Goal: Task Accomplishment & Management: Manage account settings

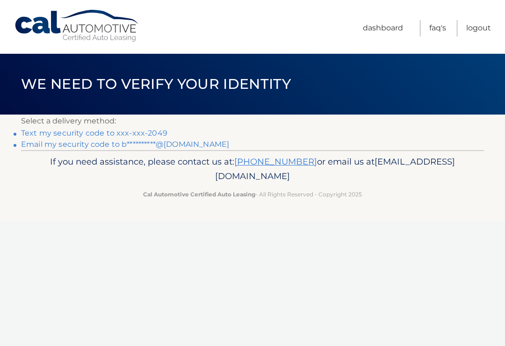
click at [109, 135] on link "Text my security code to xxx-xxx-2049" at bounding box center [94, 132] width 146 height 9
click at [137, 133] on link "Text my security code to xxx-xxx-2049" at bounding box center [94, 132] width 146 height 9
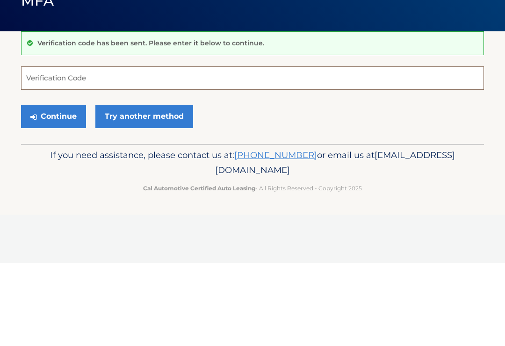
click at [151, 150] on input "Verification Code" at bounding box center [252, 161] width 463 height 23
type input "038634"
click at [53, 188] on button "Continue" at bounding box center [53, 199] width 65 height 23
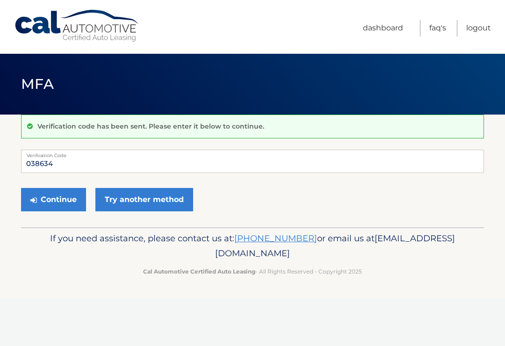
click at [52, 197] on button "Continue" at bounding box center [53, 199] width 65 height 23
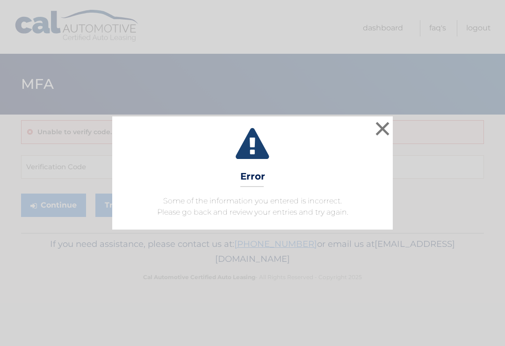
click at [385, 131] on button "×" at bounding box center [382, 128] width 19 height 19
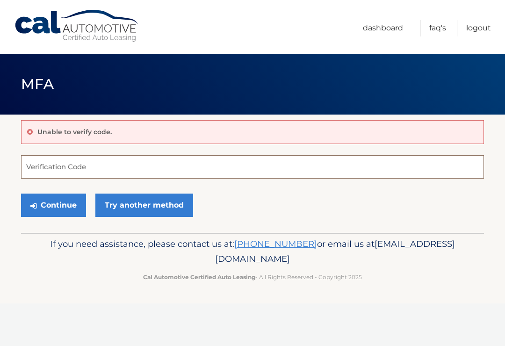
click at [131, 163] on input "Verification Code" at bounding box center [252, 166] width 463 height 23
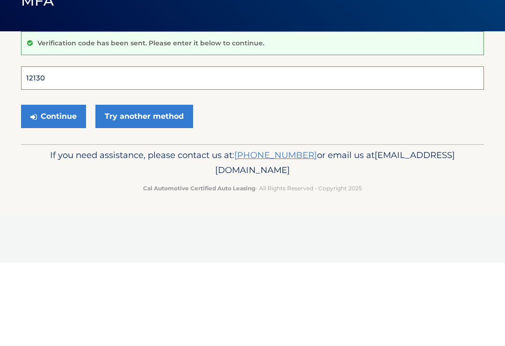
type input "121301"
click at [53, 188] on button "Continue" at bounding box center [53, 199] width 65 height 23
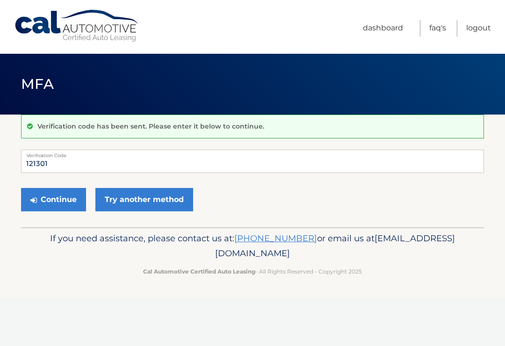
click at [59, 200] on button "Continue" at bounding box center [53, 199] width 65 height 23
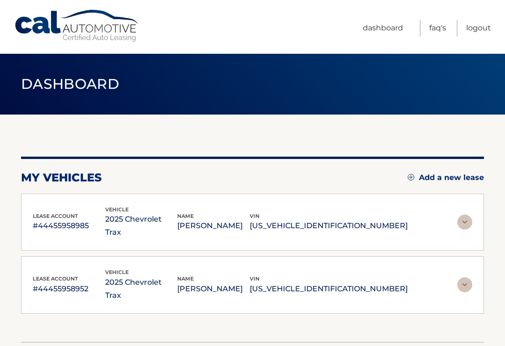
click at [334, 220] on p "[US_VEHICLE_IDENTIFICATION_NUMBER]" at bounding box center [329, 225] width 158 height 13
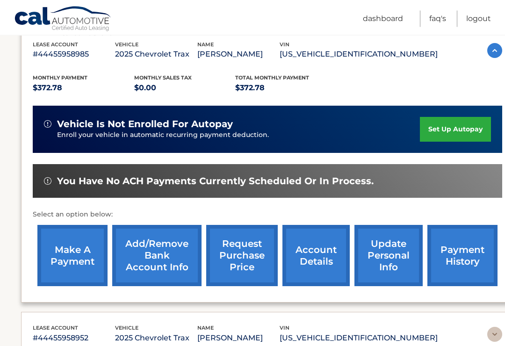
scroll to position [165, 0]
click at [316, 261] on link "account details" at bounding box center [315, 255] width 67 height 61
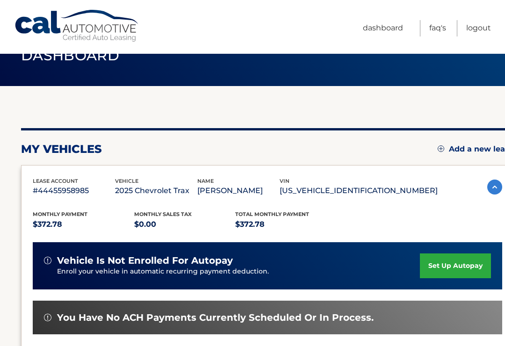
scroll to position [0, 0]
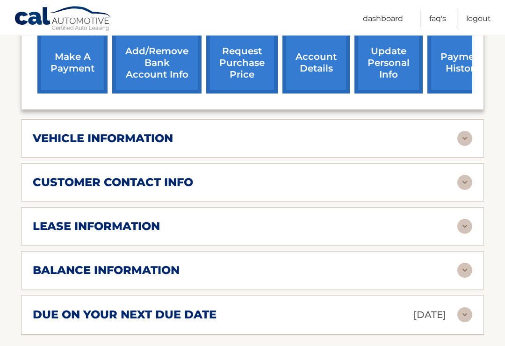
scroll to position [384, 0]
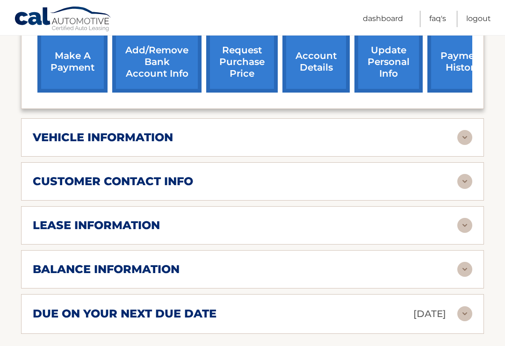
click at [471, 262] on img at bounding box center [464, 269] width 15 height 15
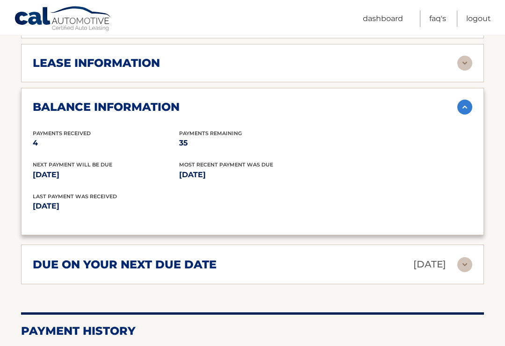
scroll to position [560, 0]
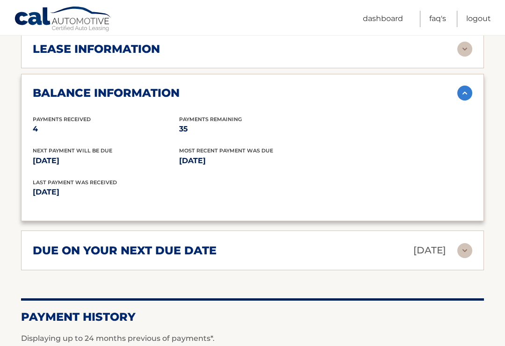
click at [464, 243] on img at bounding box center [464, 250] width 15 height 15
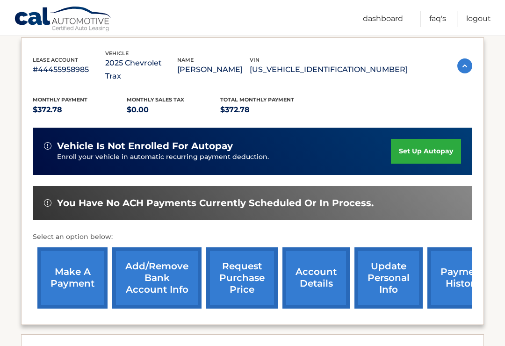
scroll to position [0, 0]
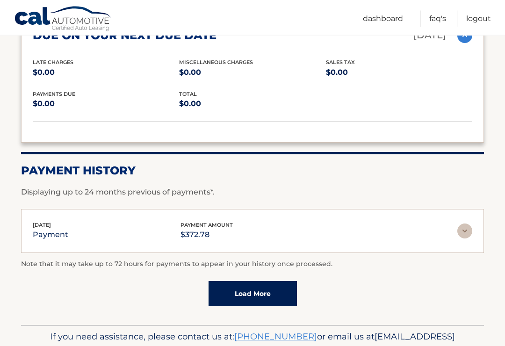
click at [468, 224] on img at bounding box center [464, 231] width 15 height 15
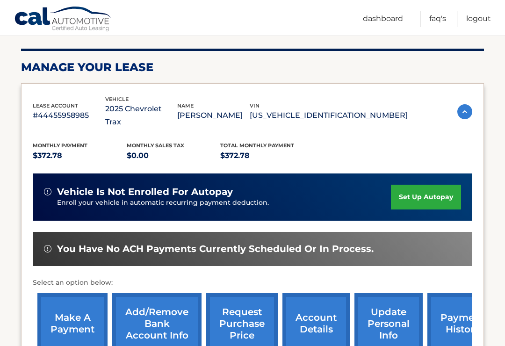
scroll to position [111, 0]
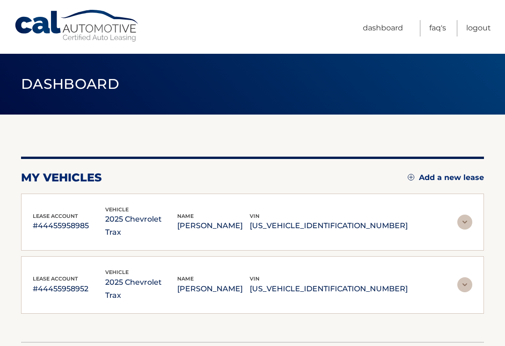
click at [250, 282] on p "[PERSON_NAME]" at bounding box center [213, 288] width 72 height 13
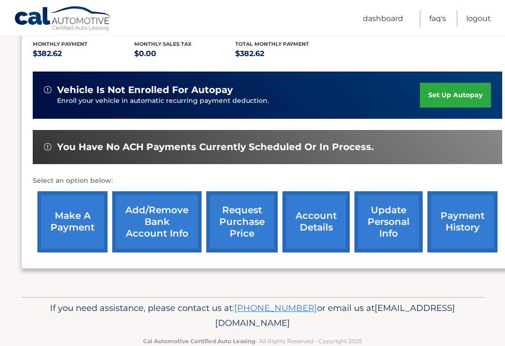
scroll to position [249, 0]
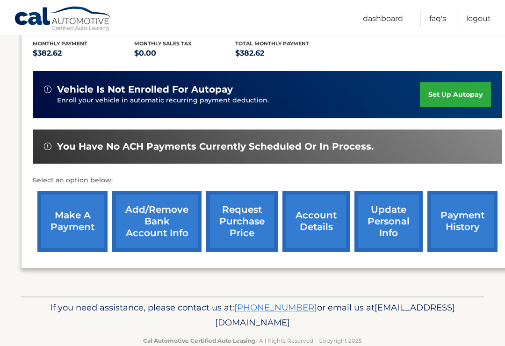
click at [315, 228] on link "account details" at bounding box center [315, 221] width 67 height 61
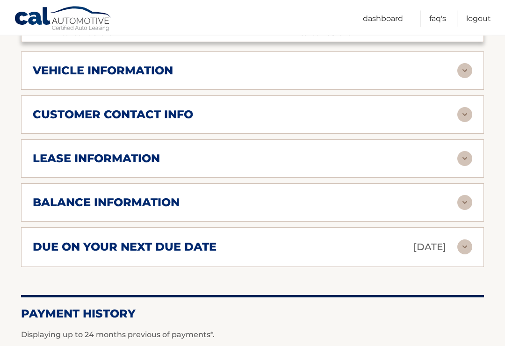
click at [471, 195] on img at bounding box center [464, 202] width 15 height 15
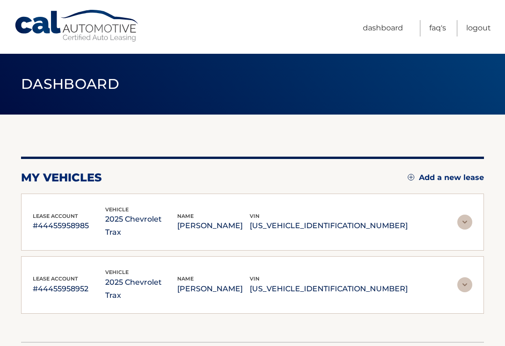
click at [250, 219] on p "[PERSON_NAME]" at bounding box center [213, 225] width 72 height 13
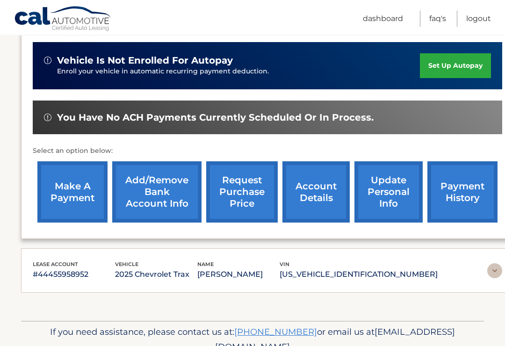
scroll to position [228, 0]
click at [320, 193] on link "account details" at bounding box center [315, 191] width 67 height 61
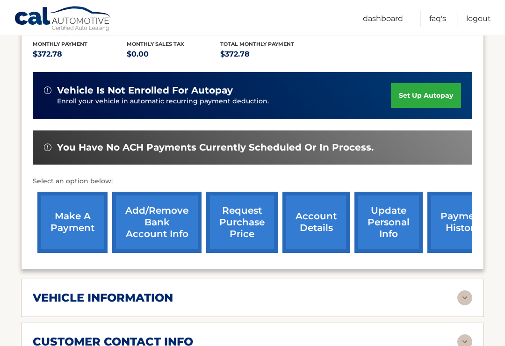
scroll to position [225, 0]
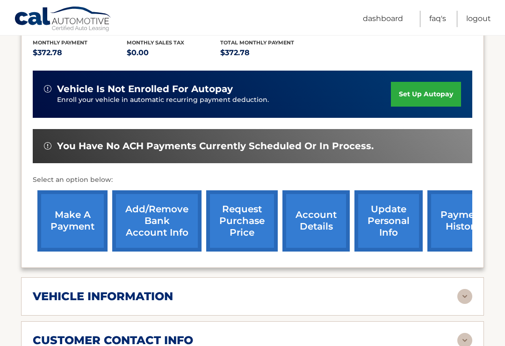
click at [320, 212] on link "account details" at bounding box center [315, 220] width 67 height 61
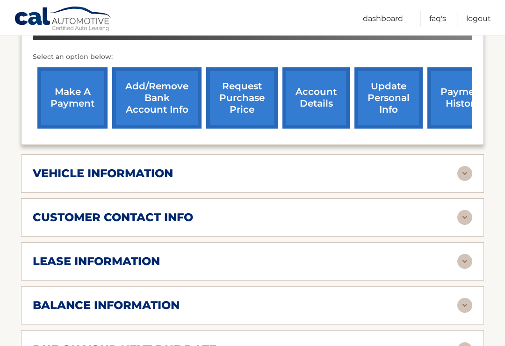
scroll to position [361, 0]
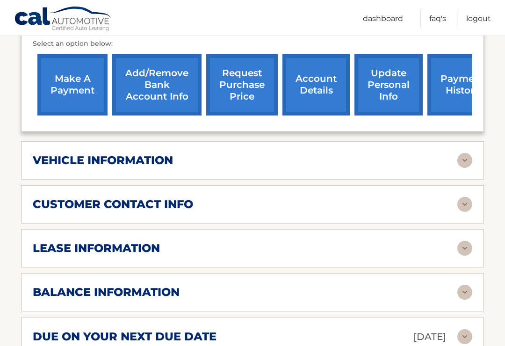
click at [464, 285] on img at bounding box center [464, 292] width 15 height 15
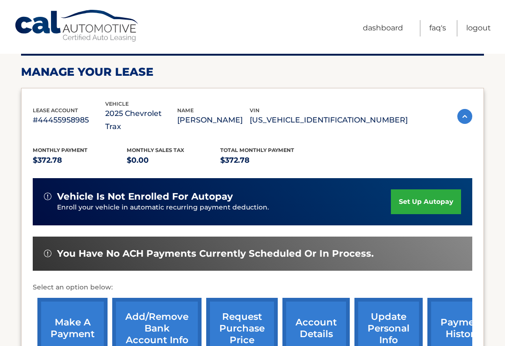
scroll to position [0, 0]
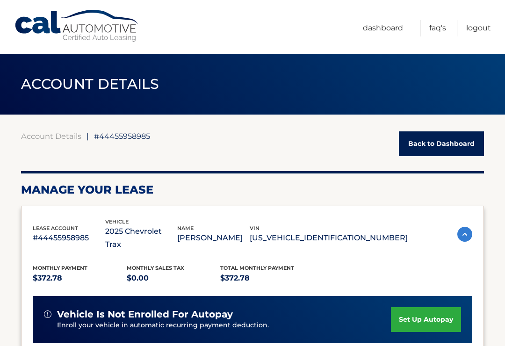
click at [480, 27] on link "Logout" at bounding box center [478, 28] width 25 height 16
